Goal: Task Accomplishment & Management: Use online tool/utility

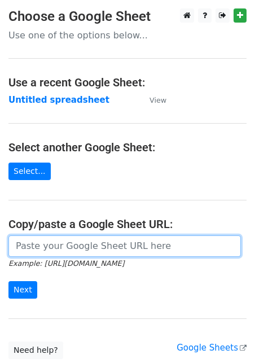
click at [81, 242] on input "url" at bounding box center [124, 245] width 232 height 21
paste input "https://docs.google.com/spreadsheets/d/1aNTiFcBmV5jIxNi0h393BLTNUqVolpFxVj0PPHI…"
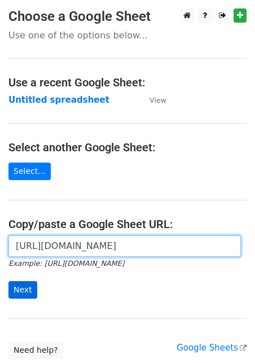
type input "https://docs.google.com/spreadsheets/d/1aNTiFcBmV5jIxNi0h393BLTNUqVolpFxVj0PPHI…"
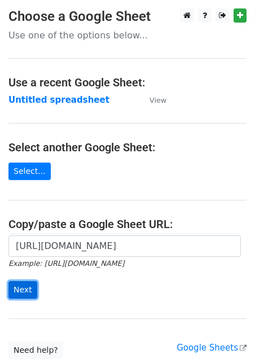
click at [21, 292] on input "Next" at bounding box center [22, 289] width 29 height 17
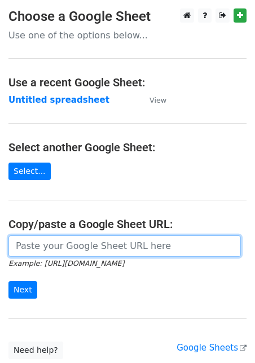
click at [42, 248] on input "url" at bounding box center [124, 245] width 232 height 21
paste input "https://docs.google.com/spreadsheets/d/1aNTiFcBmV5jIxNi0h393BLTNUqVolpFxVj0PPHI…"
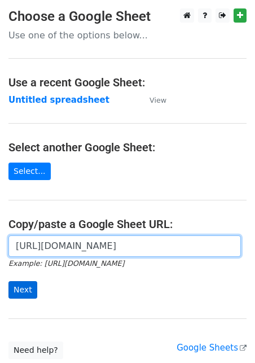
type input "https://docs.google.com/spreadsheets/d/1aNTiFcBmV5jIxNi0h393BLTNUqVolpFxVj0PPHI…"
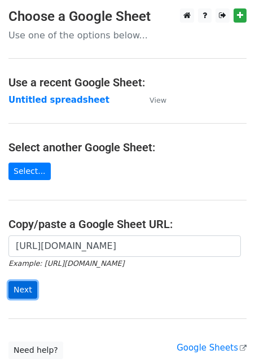
click at [18, 289] on input "Next" at bounding box center [22, 289] width 29 height 17
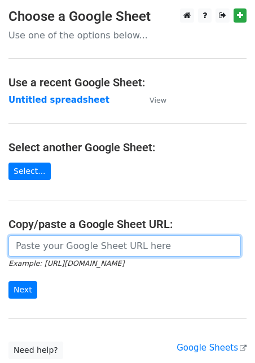
click at [33, 245] on input "url" at bounding box center [124, 245] width 232 height 21
paste input "Hi _workingmumlife_adventures, My name is Annisa, and I'm responsible for commu…"
type input "Hi _workingmumlife_adventures, My name is Annisa, and I'm responsible for commu…"
click at [107, 254] on input "url" at bounding box center [124, 245] width 232 height 21
paste input "https://docs.google.com/spreadsheets/d/1aNTiFcBmV5jIxNi0h393BLTNUqVolpFxVj0PPHI…"
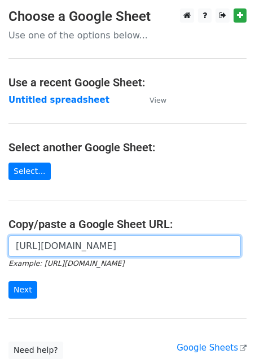
scroll to position [0, 245]
type input "https://docs.google.com/spreadsheets/d/1aNTiFcBmV5jIxNi0h393BLTNUqVolpFxVj0PPHI…"
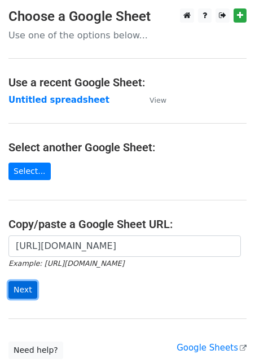
click at [19, 285] on input "Next" at bounding box center [22, 289] width 29 height 17
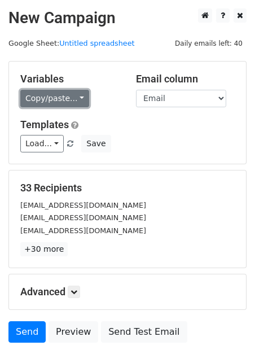
click at [47, 96] on link "Copy/paste..." at bounding box center [54, 98] width 69 height 17
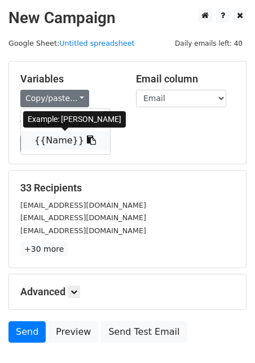
click at [51, 137] on link "{{Name}}" at bounding box center [65, 140] width 89 height 18
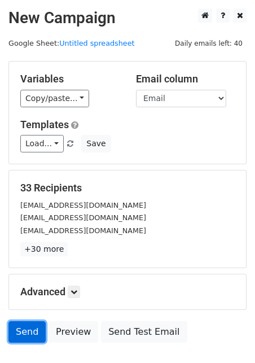
click at [27, 339] on link "Send" at bounding box center [26, 331] width 37 height 21
